Goal: Complete application form

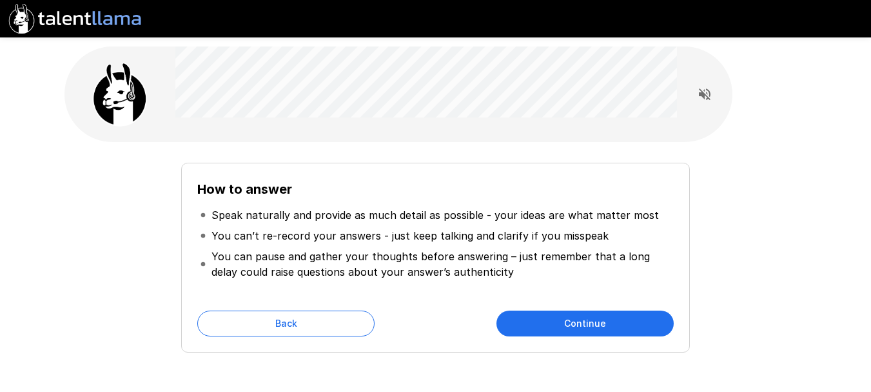
click at [704, 98] on icon "Read questions aloud" at bounding box center [704, 93] width 15 height 15
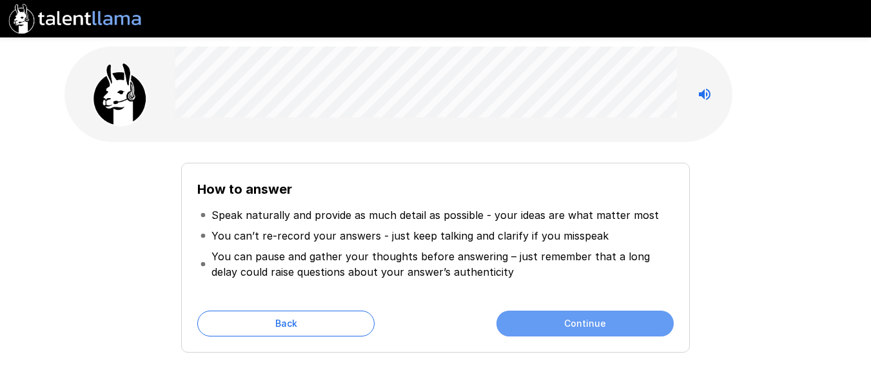
click at [589, 316] on button "Continue" at bounding box center [585, 323] width 177 height 26
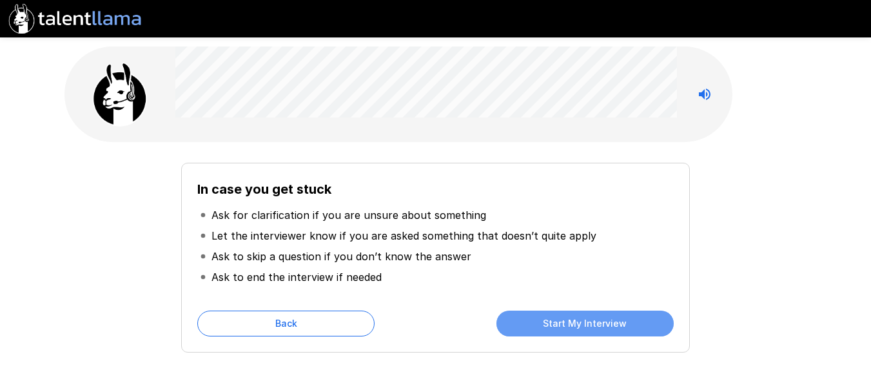
click at [589, 316] on button "Start My Interview" at bounding box center [585, 323] width 177 height 26
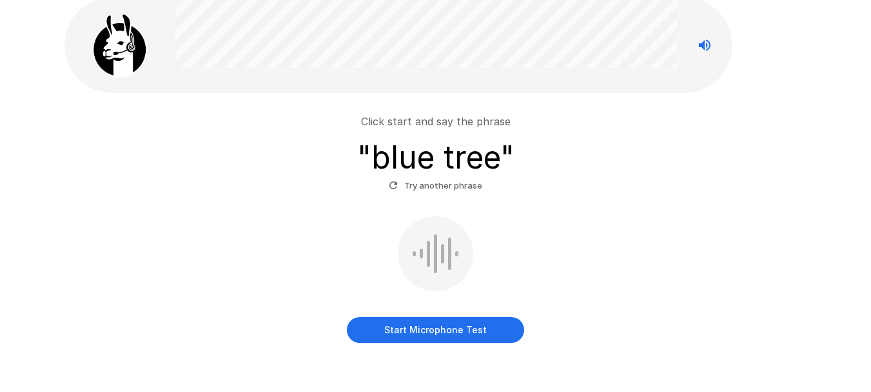
scroll to position [65, 0]
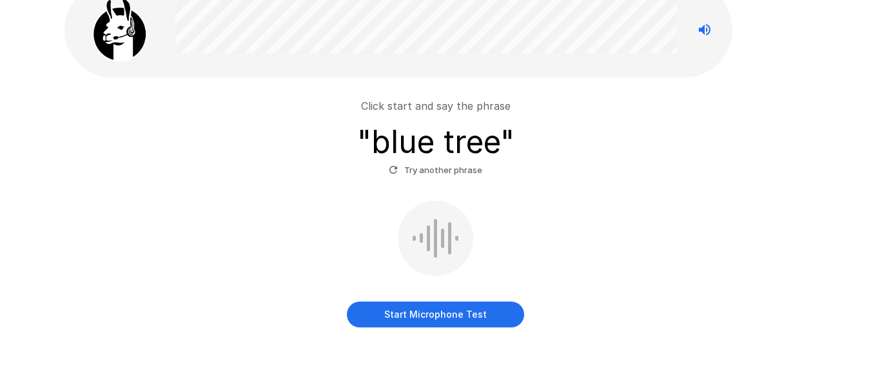
click at [430, 313] on button "Start Microphone Test" at bounding box center [435, 314] width 177 height 26
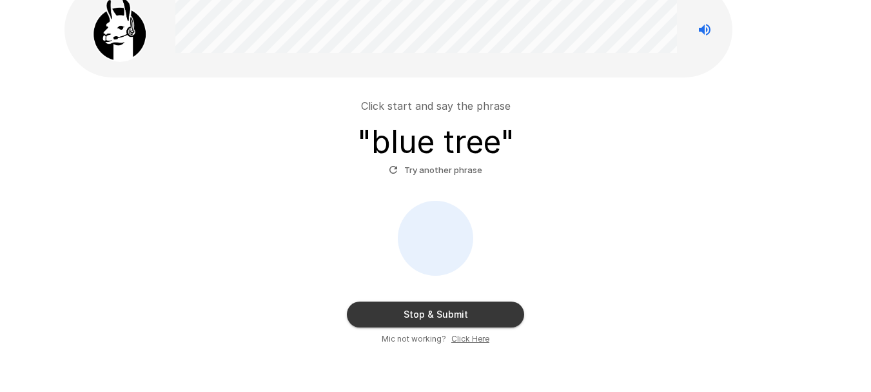
click at [461, 317] on button "Stop & Submit" at bounding box center [435, 314] width 177 height 26
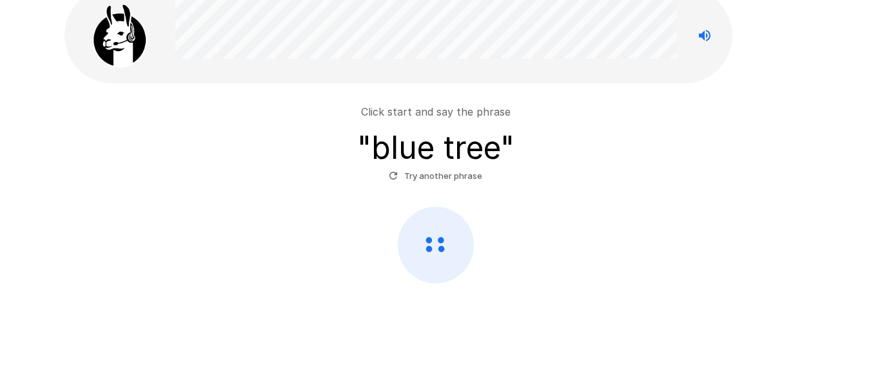
scroll to position [59, 0]
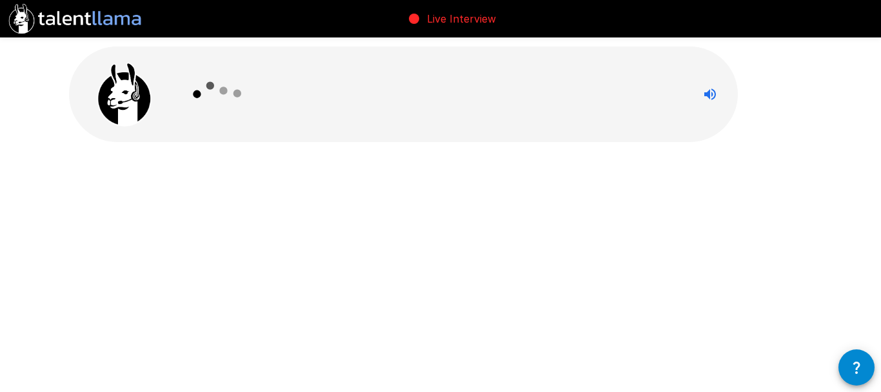
click at [207, 82] on icon at bounding box center [218, 93] width 75 height 75
click at [431, 22] on p "Live Interview" at bounding box center [461, 18] width 69 height 15
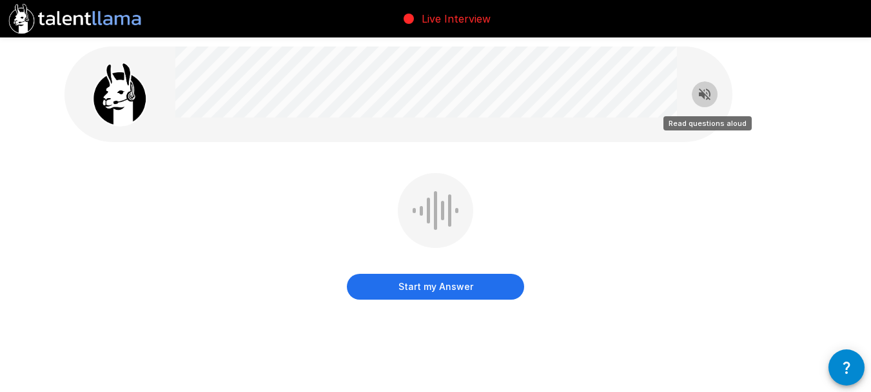
click at [709, 91] on icon "Read questions aloud" at bounding box center [705, 94] width 12 height 12
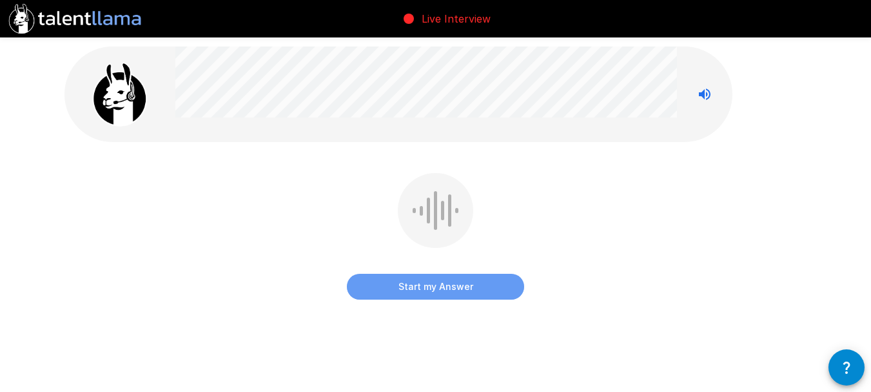
click at [472, 286] on button "Start my Answer" at bounding box center [435, 286] width 177 height 26
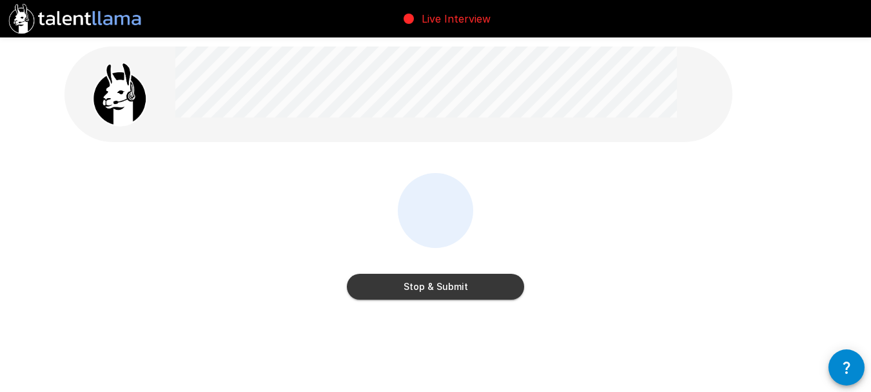
click at [437, 288] on button "Stop & Submit" at bounding box center [435, 286] width 177 height 26
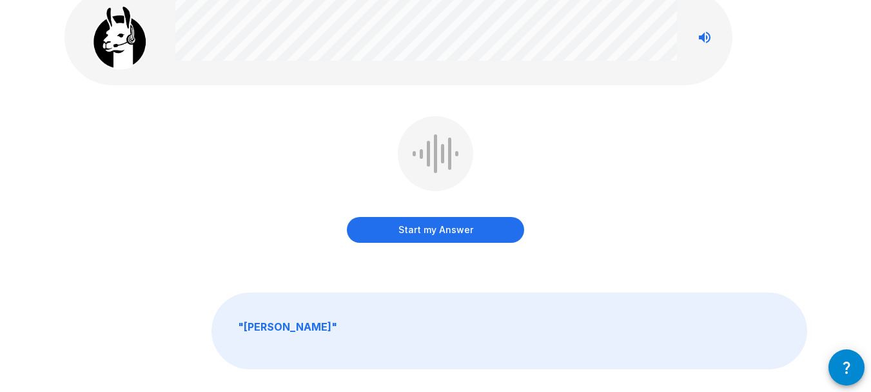
scroll to position [65, 0]
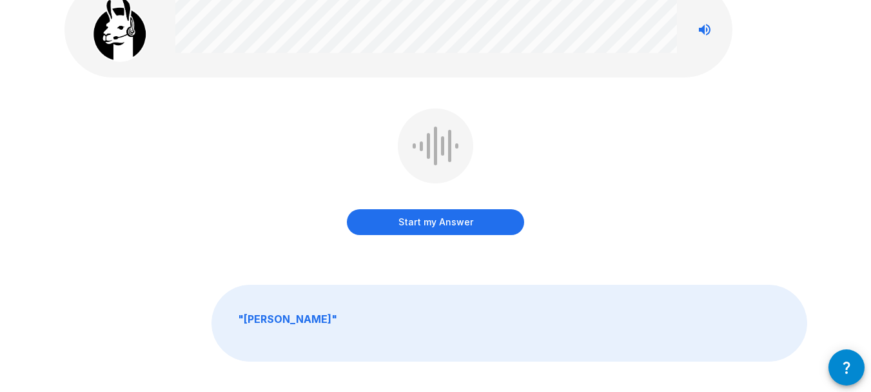
click at [288, 317] on b "" [DEMOGRAPHIC_DATA] "" at bounding box center [287, 318] width 99 height 13
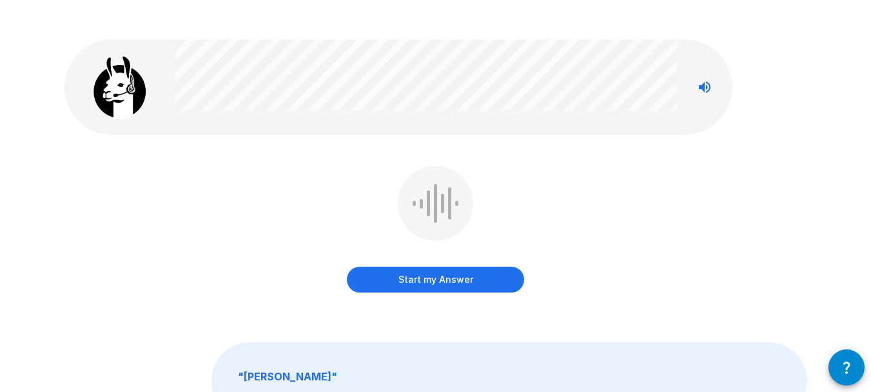
scroll to position [0, 0]
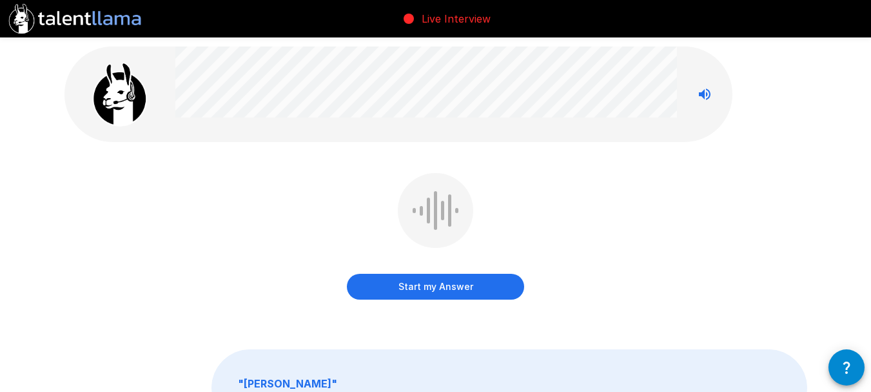
click at [432, 290] on button "Start my Answer" at bounding box center [435, 286] width 177 height 26
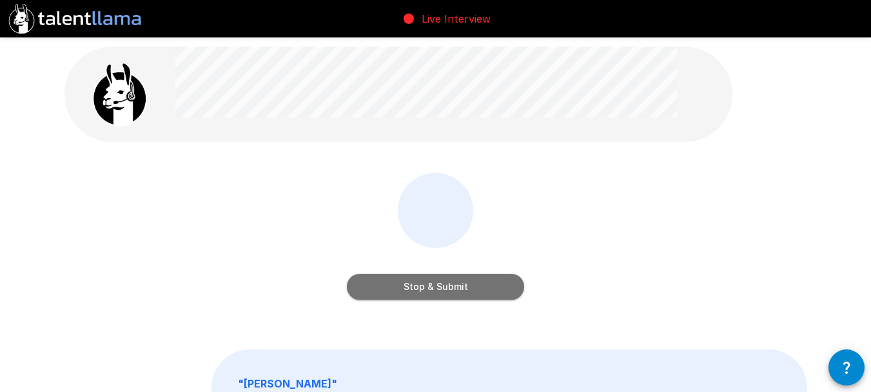
click at [472, 285] on button "Stop & Submit" at bounding box center [435, 286] width 177 height 26
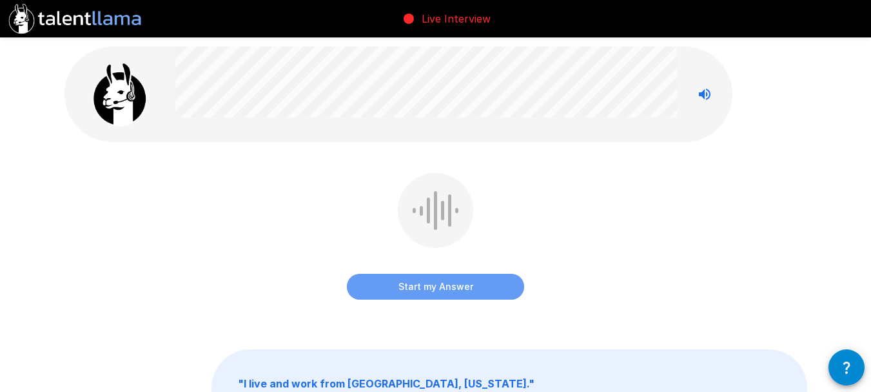
click at [475, 287] on button "Start my Answer" at bounding box center [435, 286] width 177 height 26
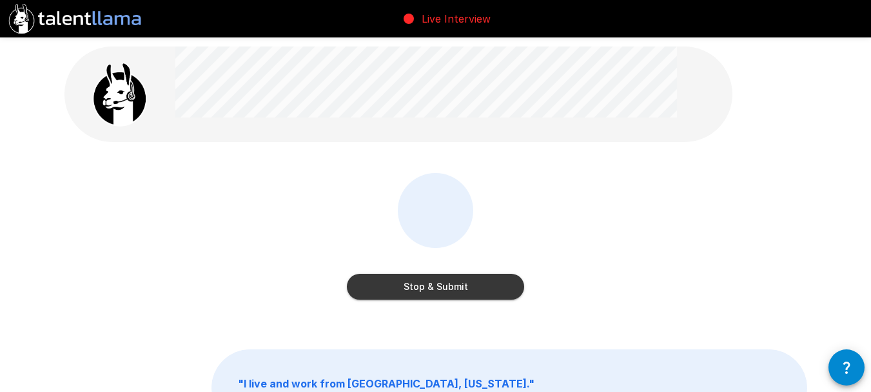
click at [496, 284] on button "Stop & Submit" at bounding box center [435, 286] width 177 height 26
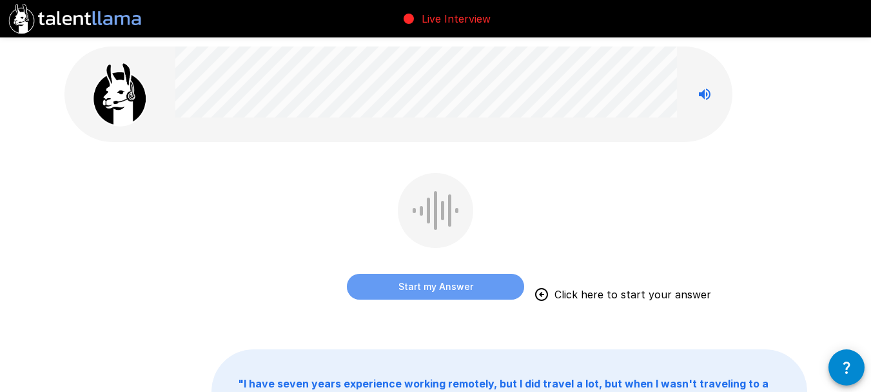
click at [496, 283] on button "Start my Answer" at bounding box center [435, 286] width 177 height 26
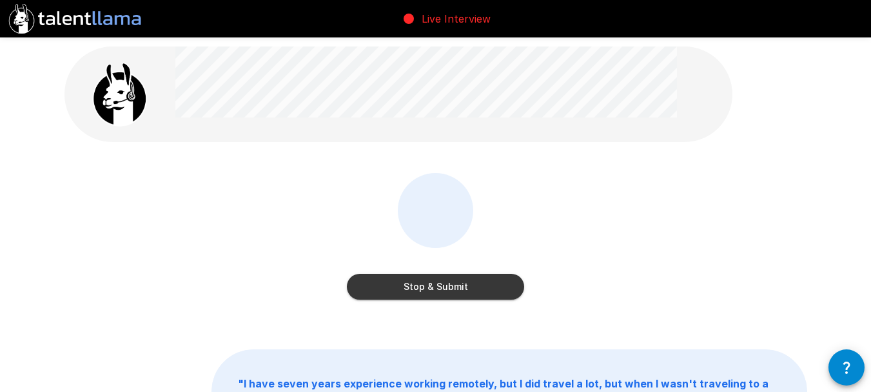
click at [464, 282] on button "Stop & Submit" at bounding box center [435, 286] width 177 height 26
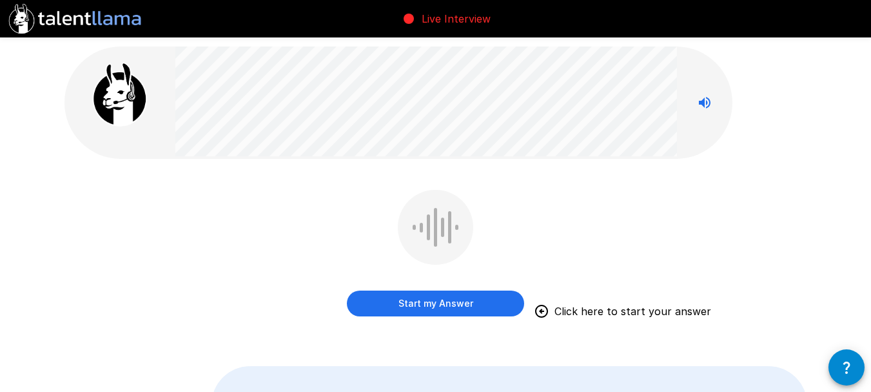
drag, startPoint x: 452, startPoint y: 303, endPoint x: 459, endPoint y: 303, distance: 7.1
click at [459, 303] on button "Start my Answer" at bounding box center [435, 303] width 177 height 26
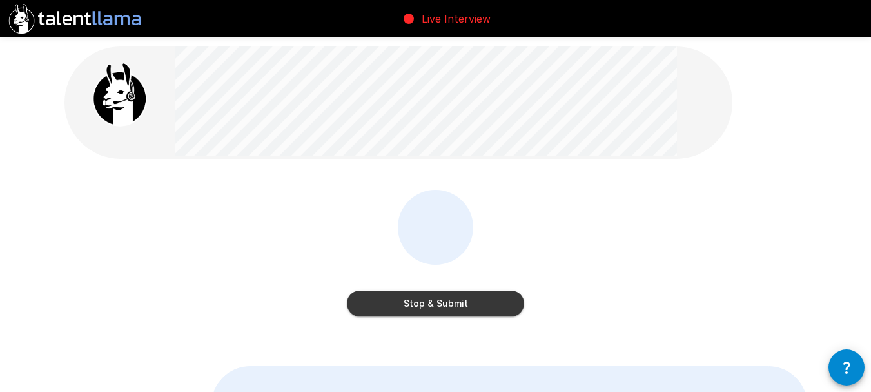
click at [486, 312] on button "Stop & Submit" at bounding box center [435, 303] width 177 height 26
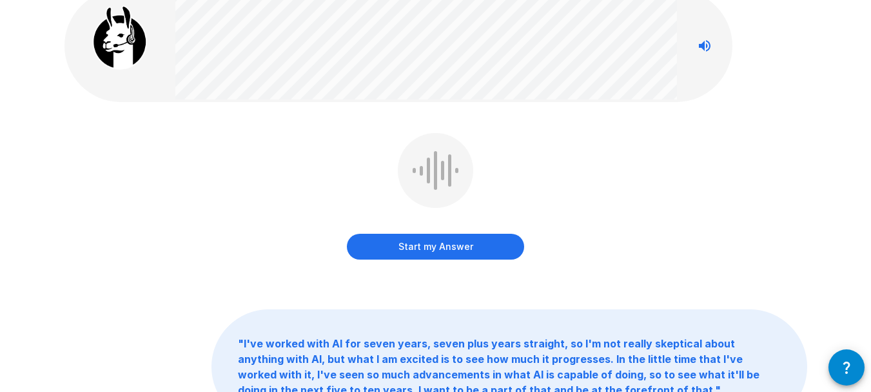
scroll to position [65, 0]
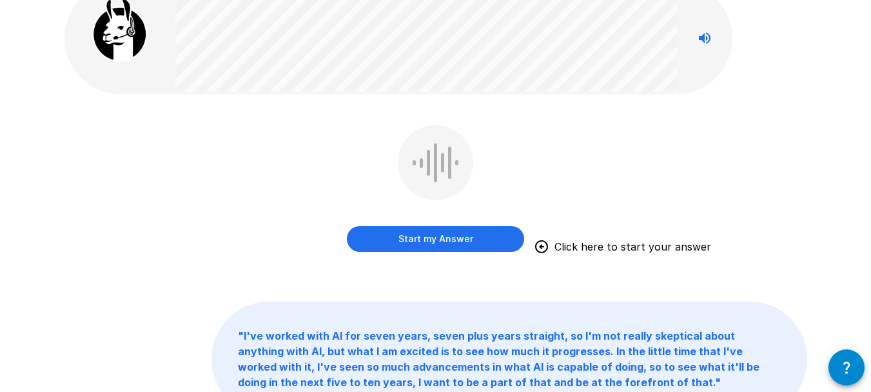
click at [475, 238] on button "Start my Answer" at bounding box center [435, 239] width 177 height 26
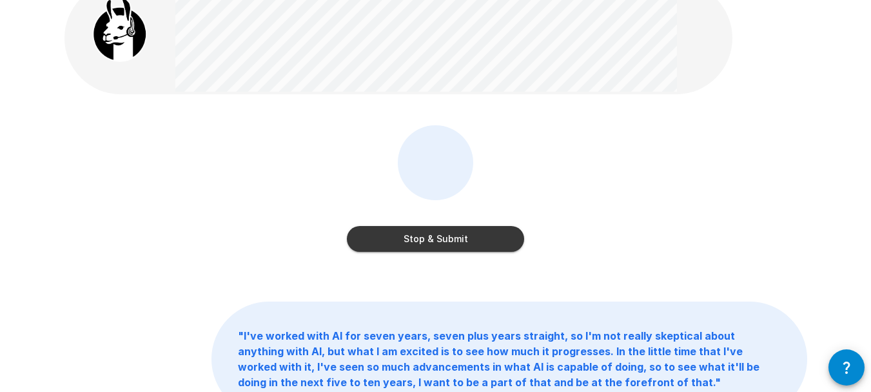
click at [497, 239] on button "Stop & Submit" at bounding box center [435, 239] width 177 height 26
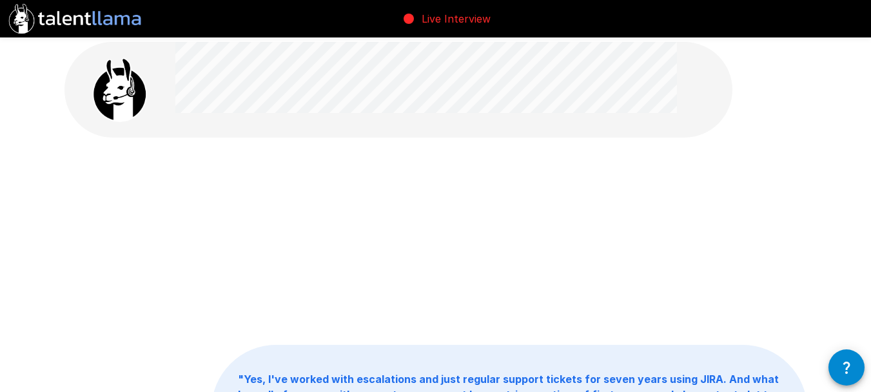
scroll to position [0, 0]
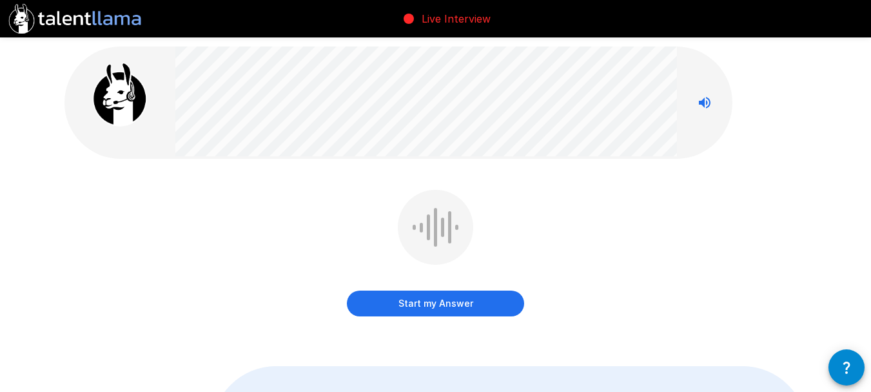
click at [452, 300] on button "Start my Answer" at bounding box center [435, 303] width 177 height 26
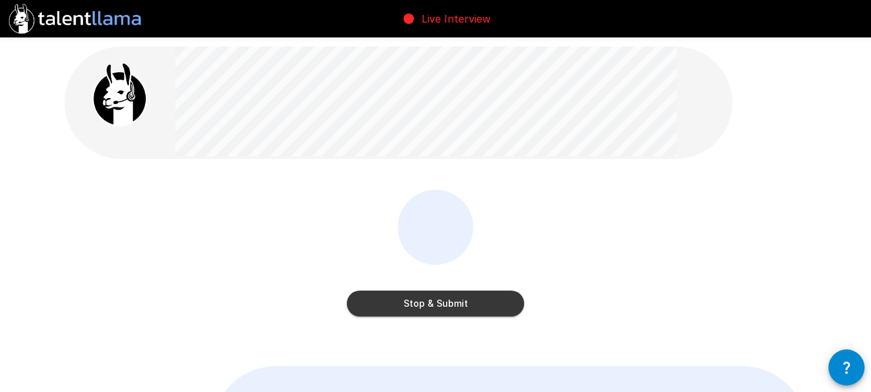
click at [469, 300] on button "Stop & Submit" at bounding box center [435, 303] width 177 height 26
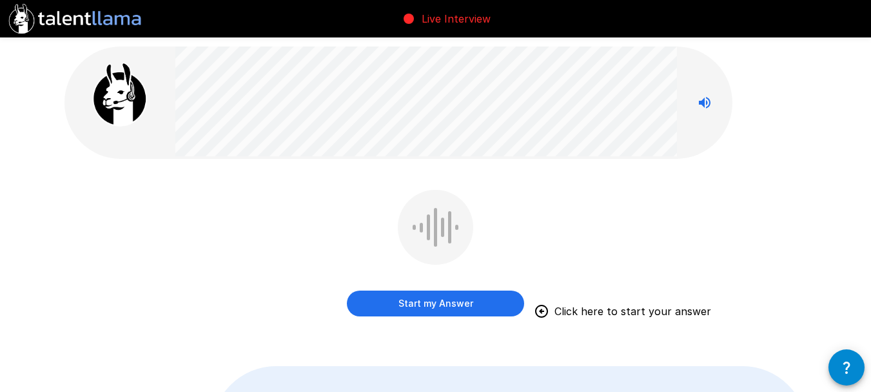
click at [460, 302] on button "Start my Answer" at bounding box center [435, 303] width 177 height 26
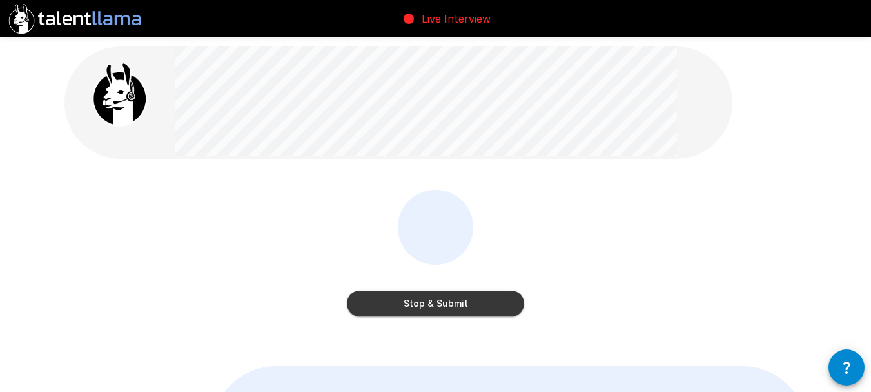
click at [451, 294] on button "Stop & Submit" at bounding box center [435, 303] width 177 height 26
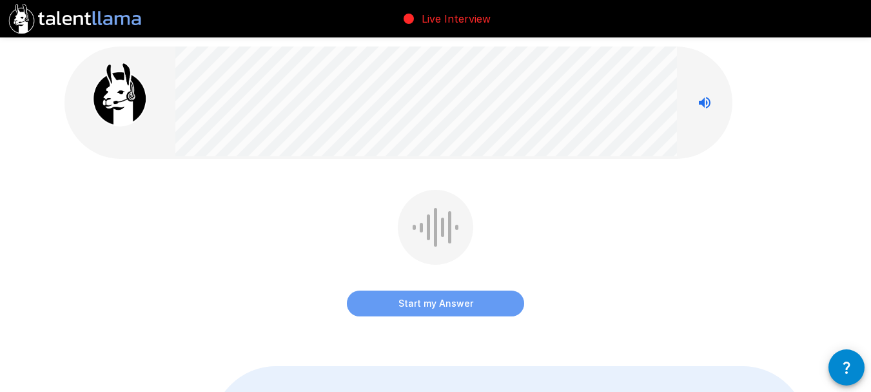
click at [472, 308] on button "Start my Answer" at bounding box center [435, 303] width 177 height 26
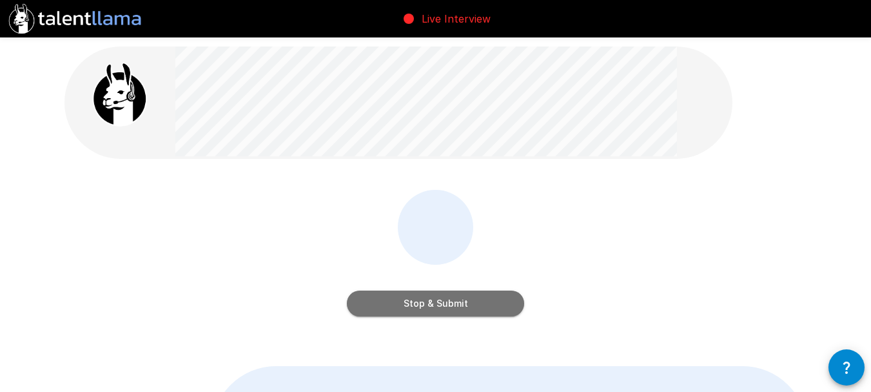
click at [442, 308] on button "Stop & Submit" at bounding box center [435, 303] width 177 height 26
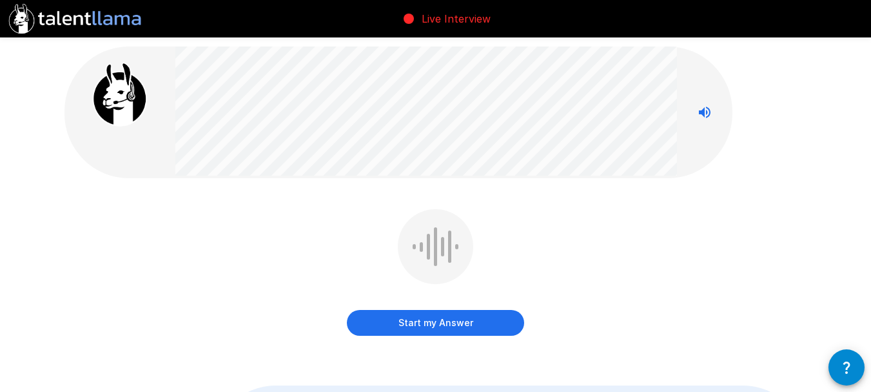
click at [446, 320] on button "Start my Answer" at bounding box center [435, 323] width 177 height 26
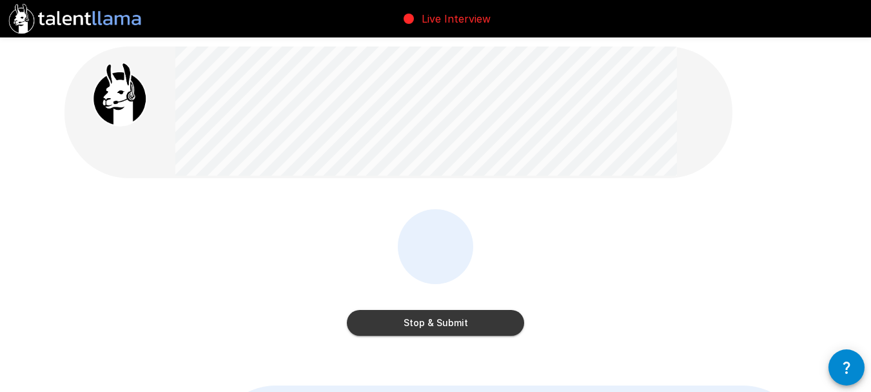
click at [502, 320] on button "Stop & Submit" at bounding box center [435, 323] width 177 height 26
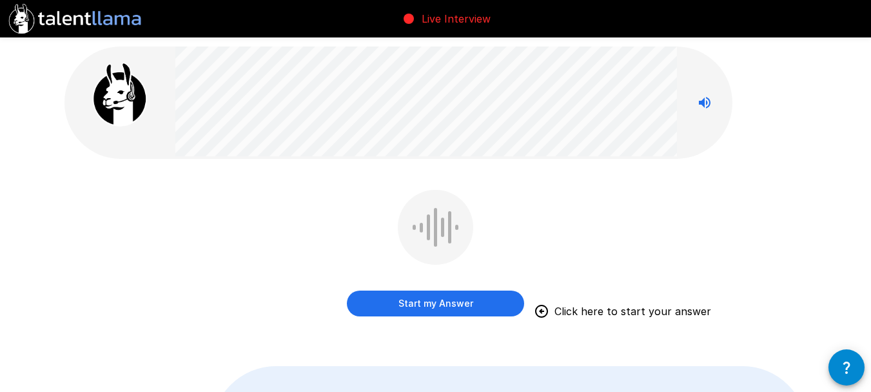
click at [472, 298] on button "Start my Answer" at bounding box center [435, 303] width 177 height 26
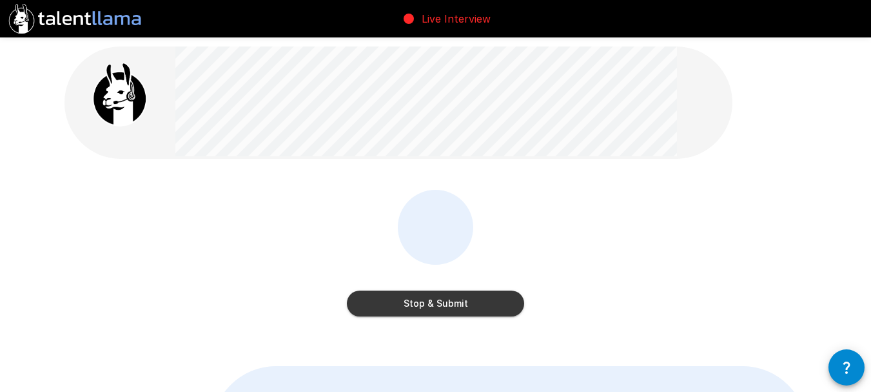
click at [452, 303] on button "Stop & Submit" at bounding box center [435, 303] width 177 height 26
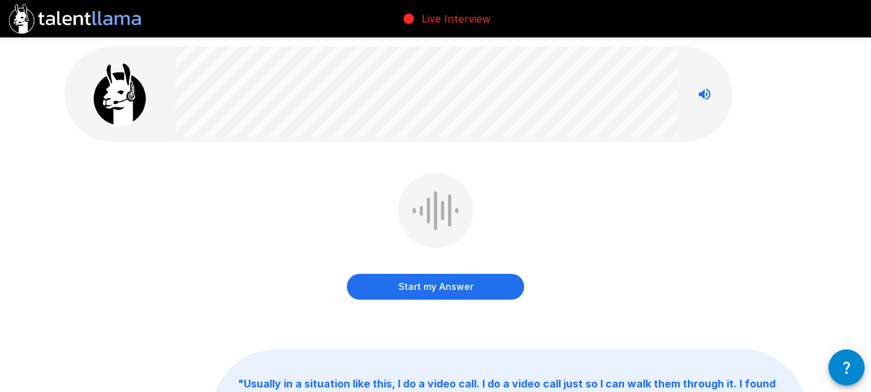
click at [468, 289] on button "Start my Answer" at bounding box center [435, 286] width 177 height 26
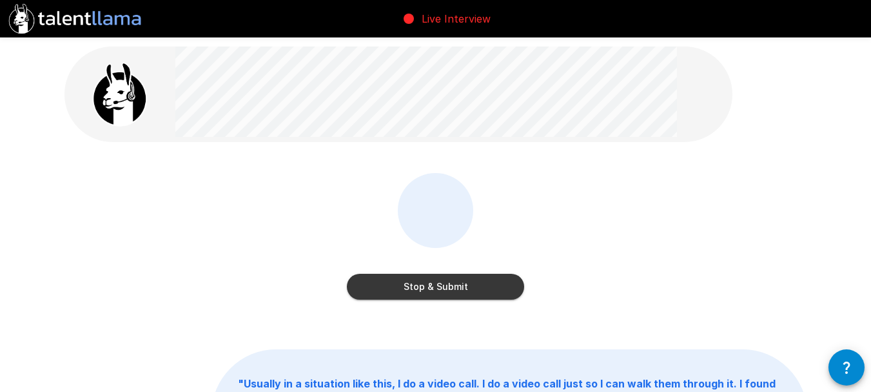
click at [495, 285] on button "Stop & Submit" at bounding box center [435, 286] width 177 height 26
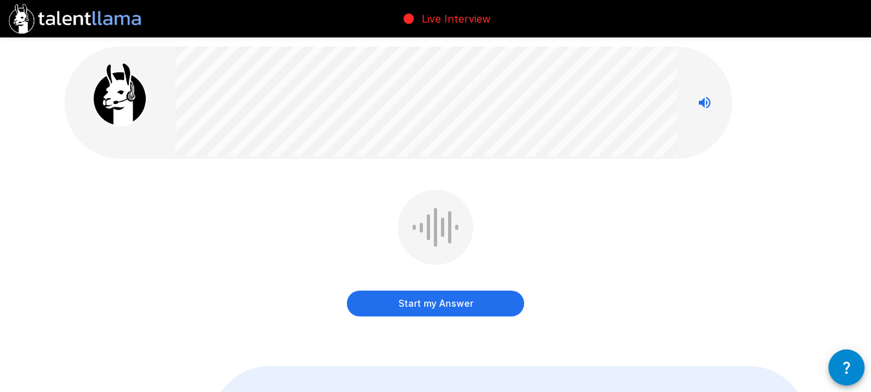
click at [492, 300] on button "Start my Answer" at bounding box center [435, 303] width 177 height 26
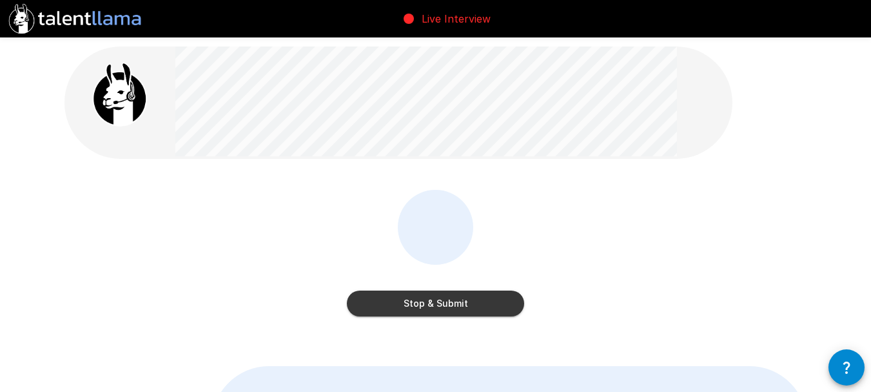
click at [484, 291] on button "Stop & Submit" at bounding box center [435, 303] width 177 height 26
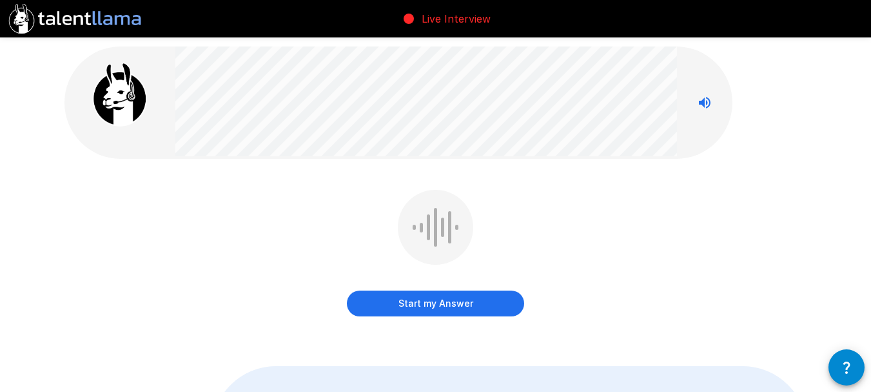
click at [502, 300] on button "Start my Answer" at bounding box center [435, 303] width 177 height 26
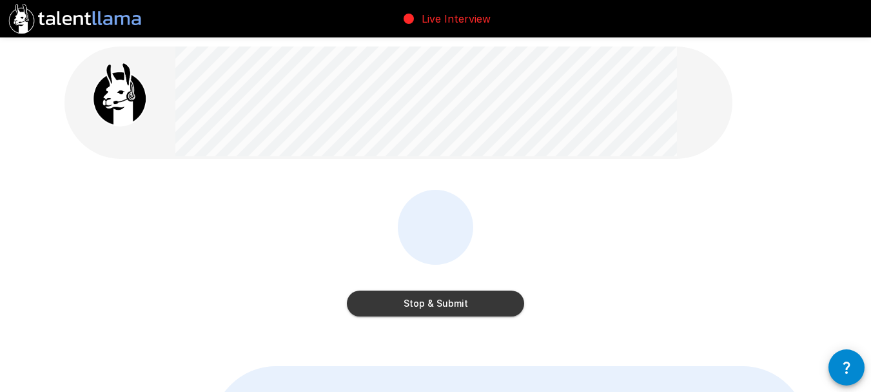
click at [519, 306] on button "Stop & Submit" at bounding box center [435, 303] width 177 height 26
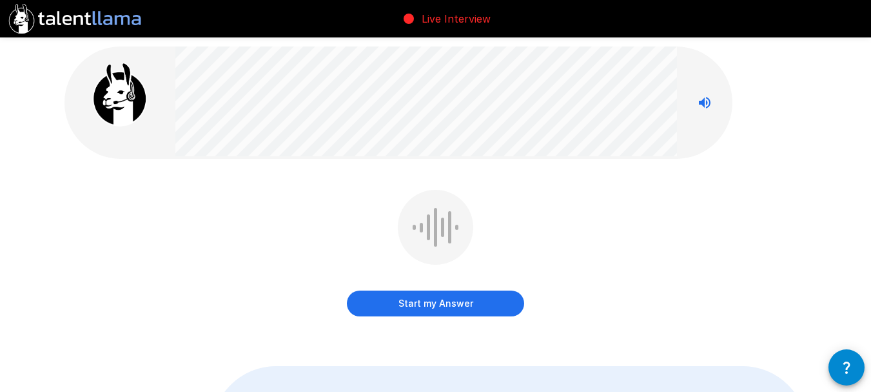
click at [519, 306] on button "Start my Answer" at bounding box center [435, 303] width 177 height 26
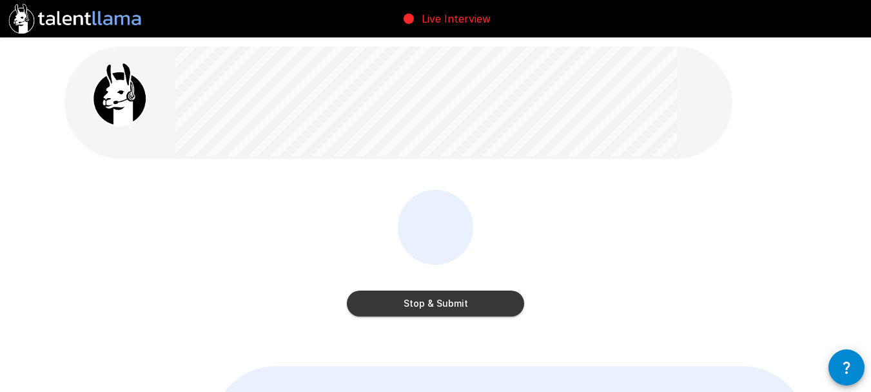
click at [406, 295] on button "Stop & Submit" at bounding box center [435, 303] width 177 height 26
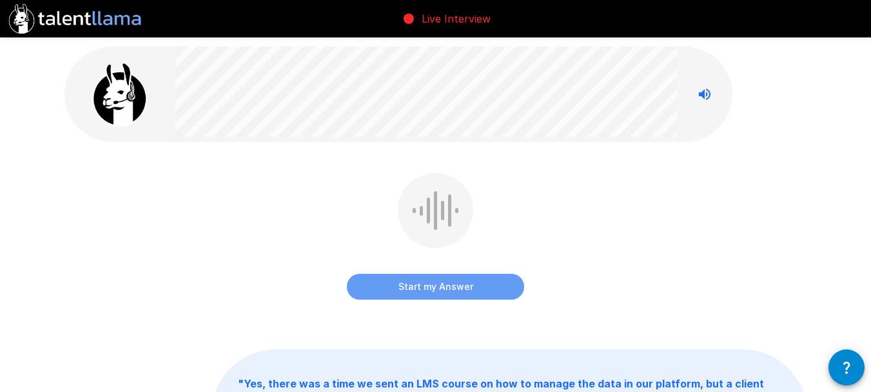
click at [406, 295] on button "Start my Answer" at bounding box center [435, 286] width 177 height 26
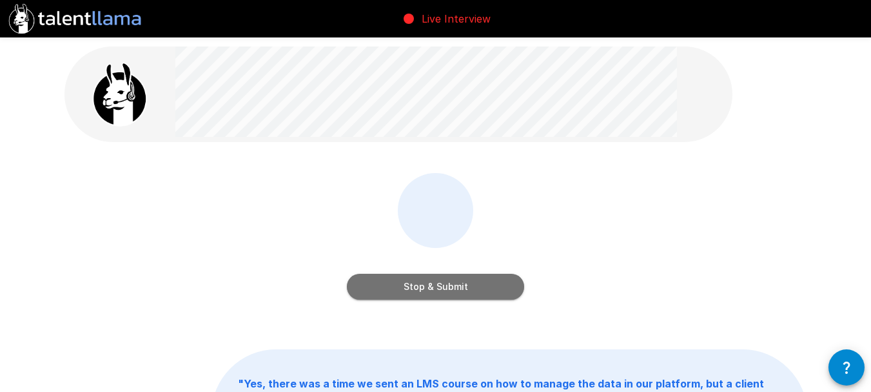
click at [377, 289] on button "Stop & Submit" at bounding box center [435, 286] width 177 height 26
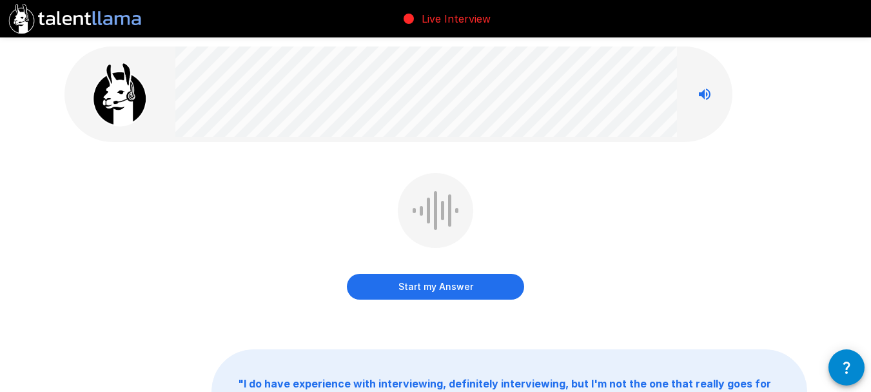
click at [378, 289] on button "Start my Answer" at bounding box center [435, 286] width 177 height 26
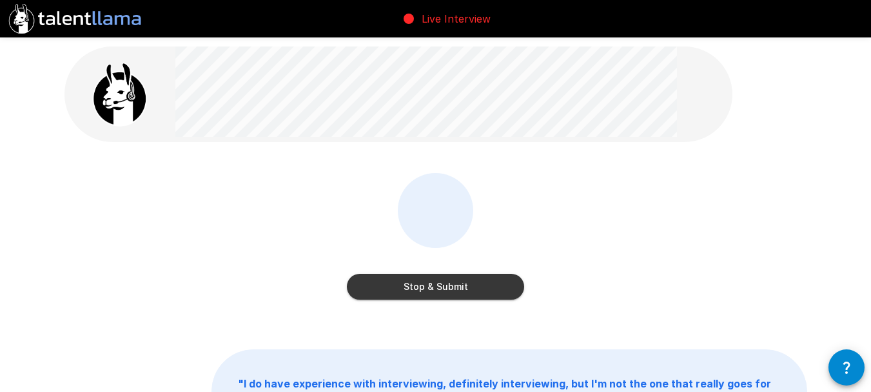
click at [491, 289] on button "Stop & Submit" at bounding box center [435, 286] width 177 height 26
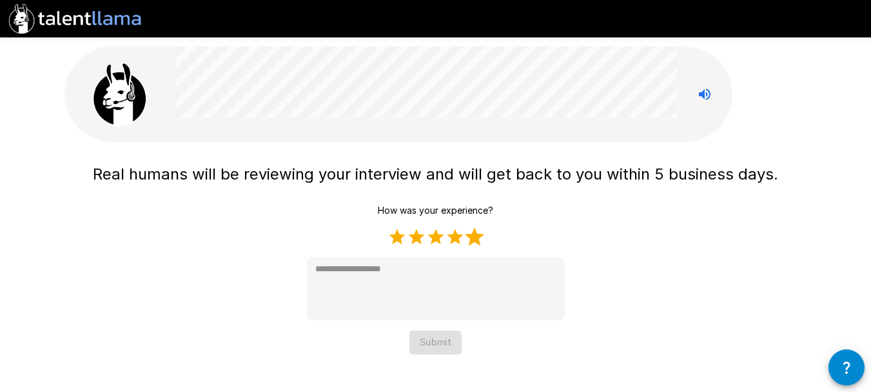
click at [474, 244] on label "5 Stars" at bounding box center [474, 236] width 19 height 19
type textarea "*"
click at [432, 343] on button "Submit" at bounding box center [436, 342] width 52 height 24
